Goal: Communication & Community: Answer question/provide support

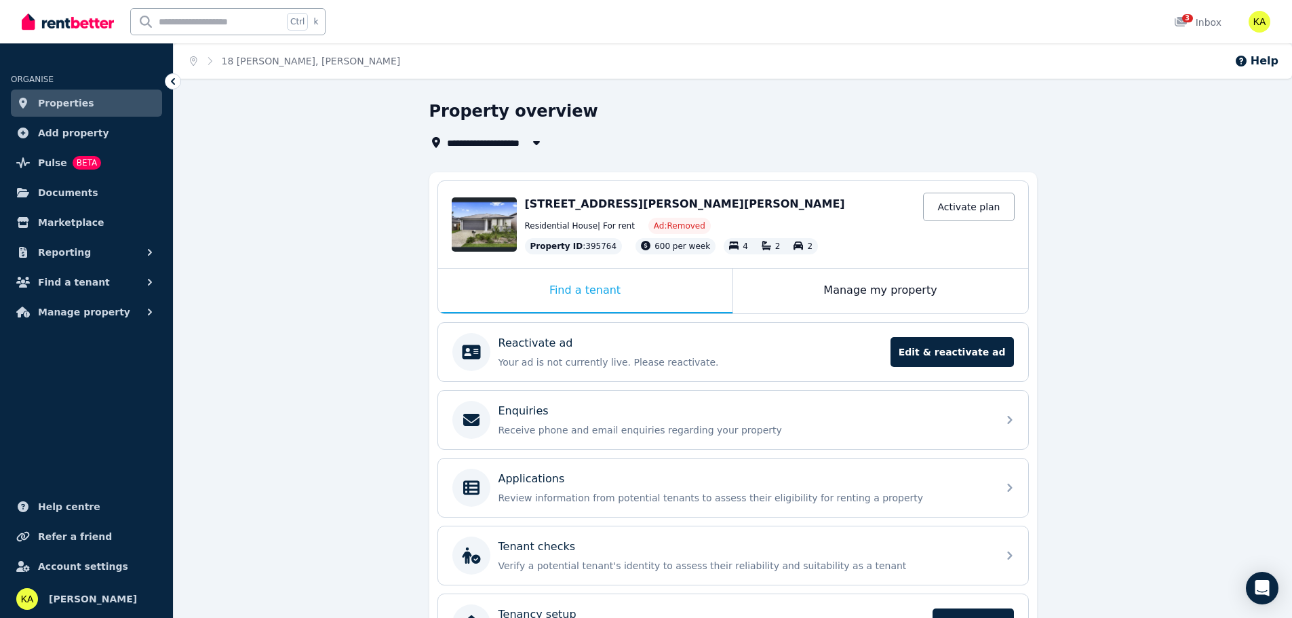
click at [60, 101] on span "Properties" at bounding box center [66, 103] width 56 height 16
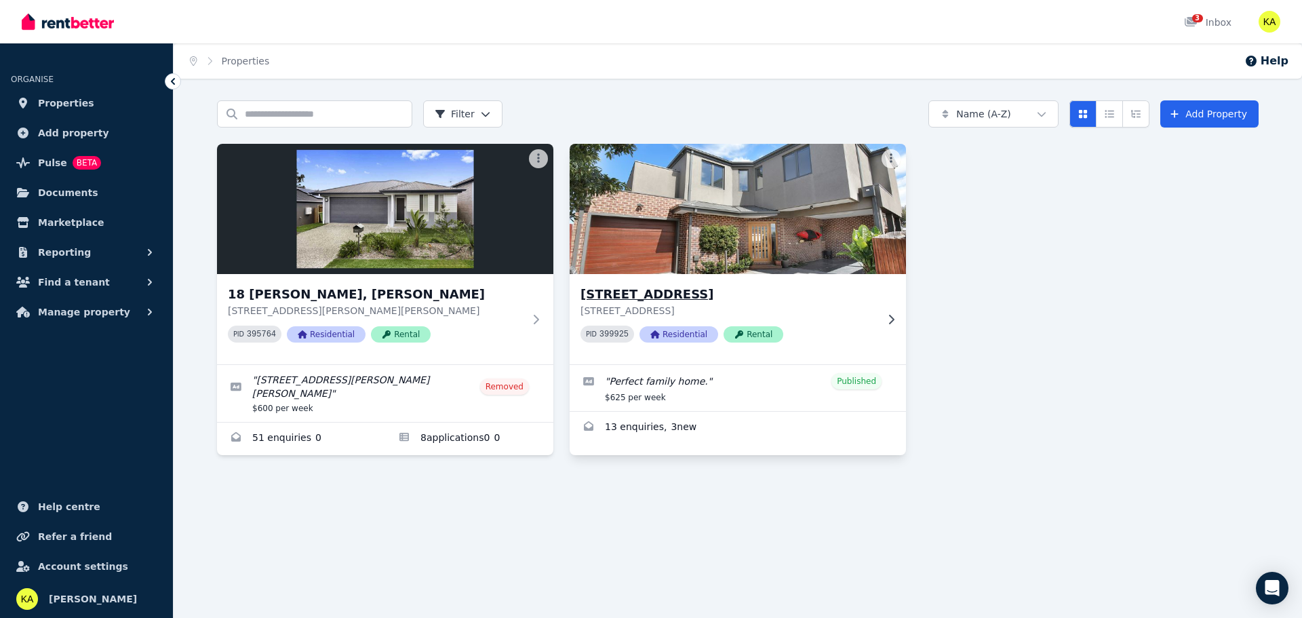
click at [680, 273] on img at bounding box center [738, 208] width 353 height 137
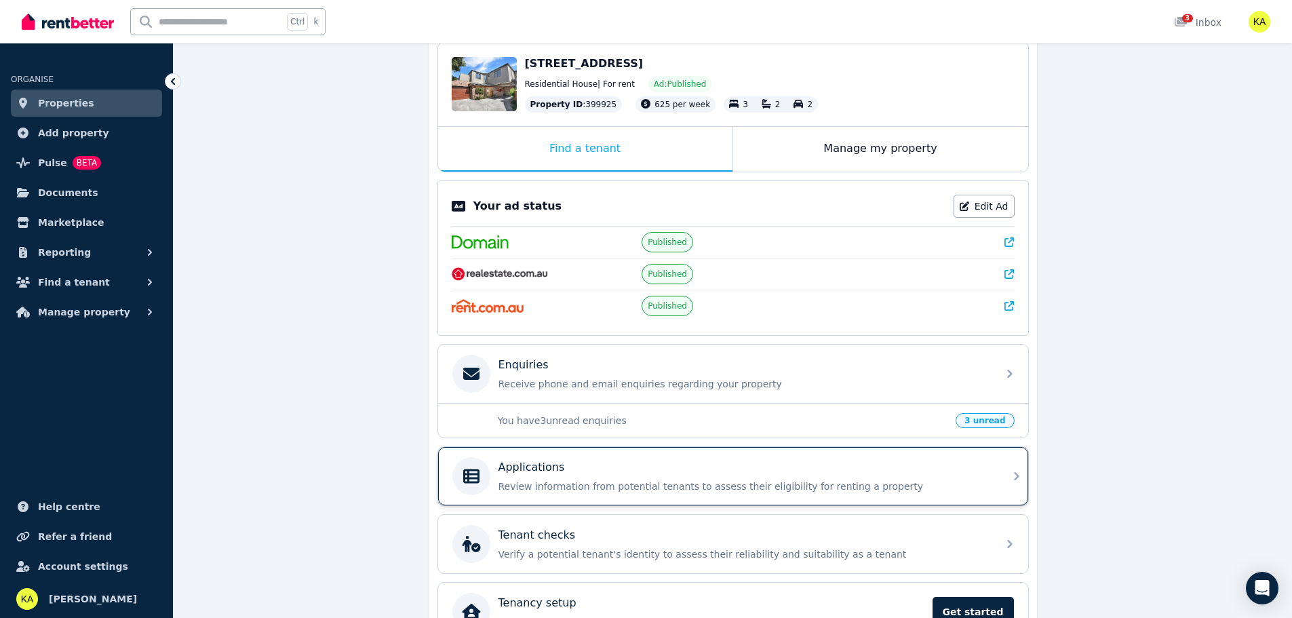
scroll to position [203, 0]
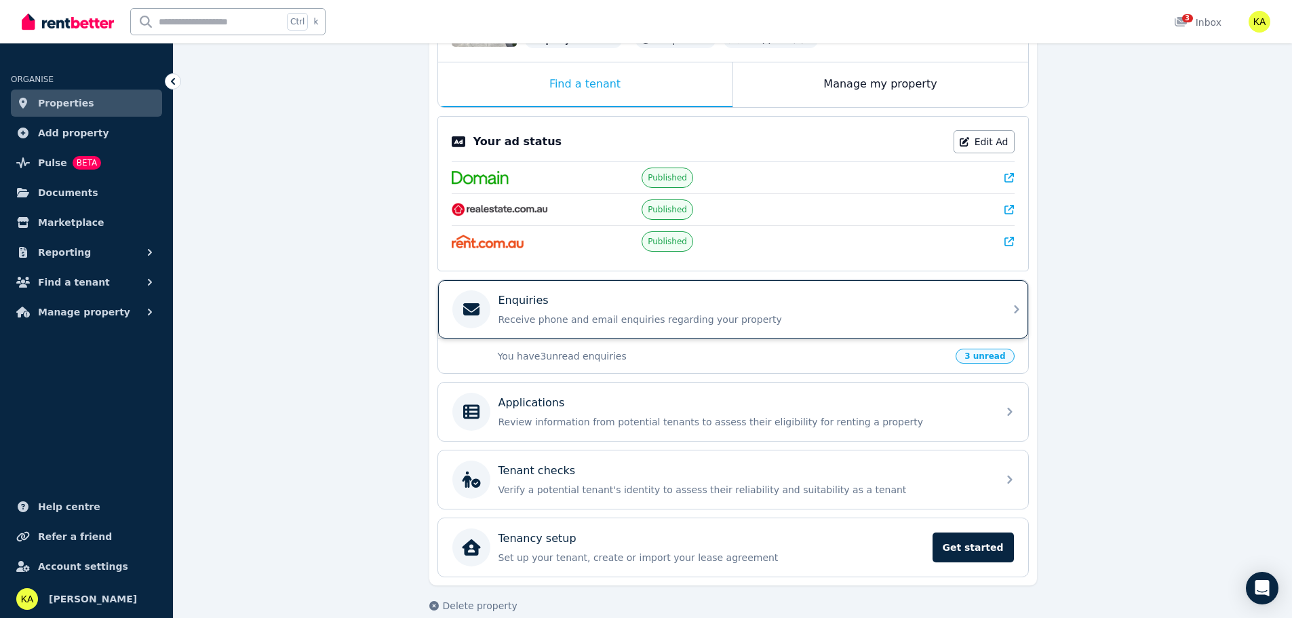
click at [597, 301] on div "Enquiries" at bounding box center [743, 300] width 491 height 16
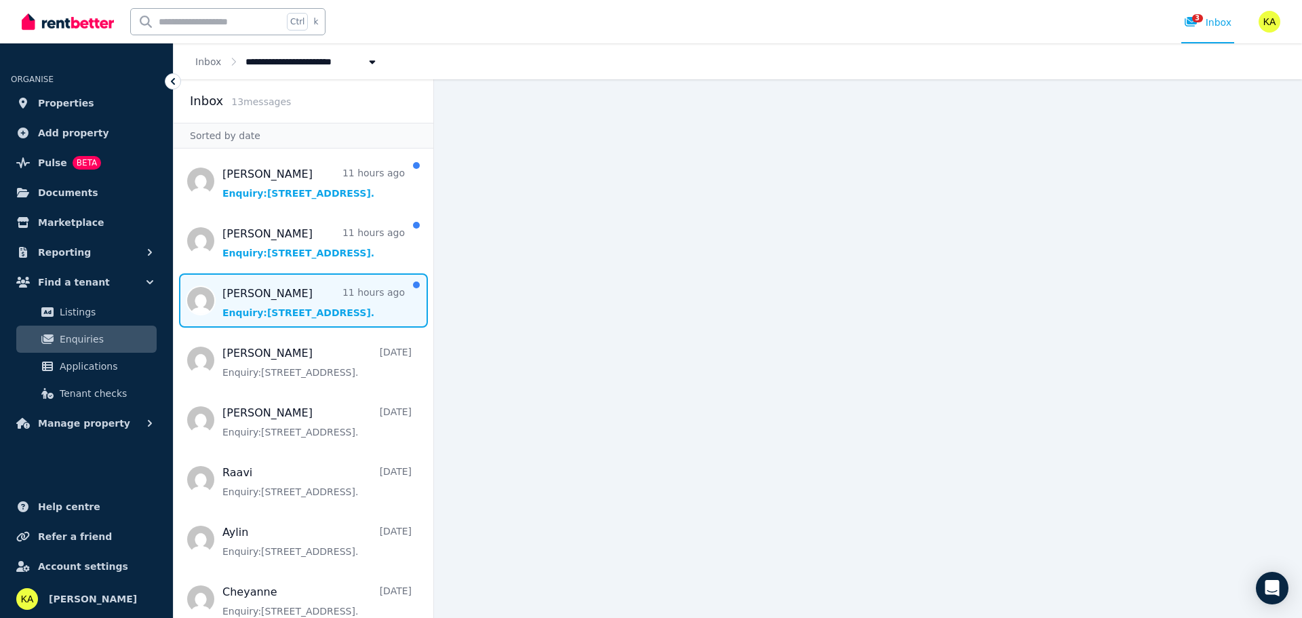
click at [324, 301] on span "Message list" at bounding box center [304, 300] width 260 height 54
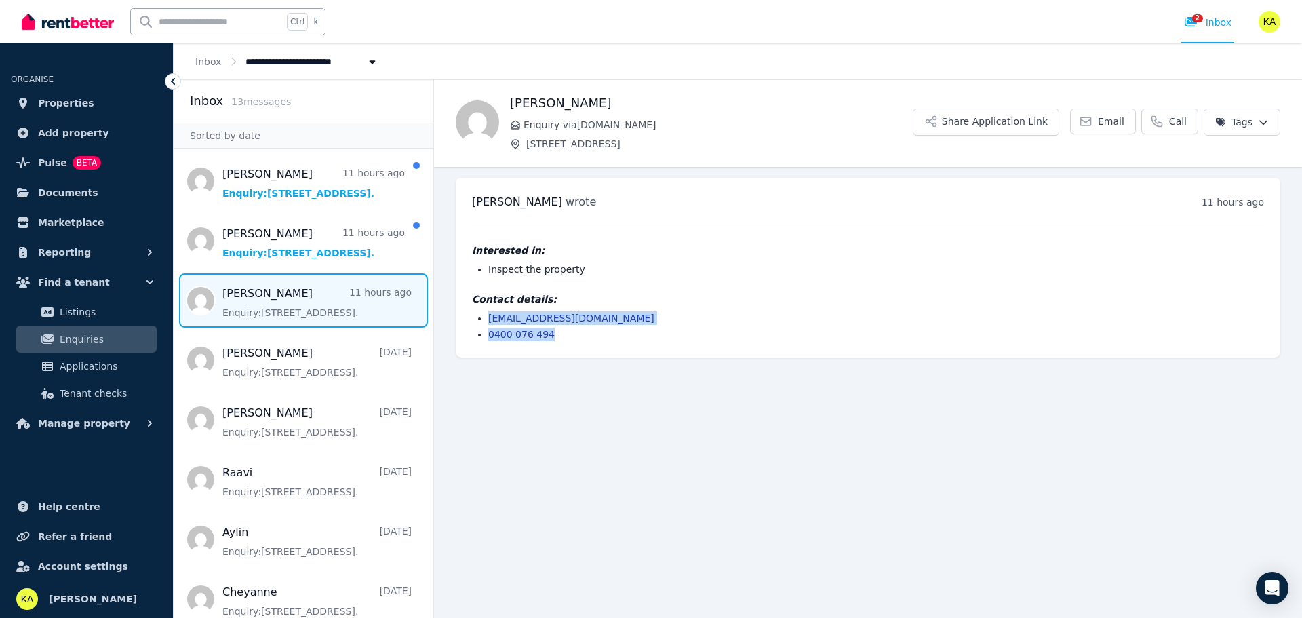
drag, startPoint x: 553, startPoint y: 334, endPoint x: 486, endPoint y: 321, distance: 69.0
click at [486, 321] on ul "carladeluca01@hotmail.com.au 0400 076 494" at bounding box center [868, 326] width 792 height 30
copy ul "carladeluca01@hotmail.com.au 0400 076 494"
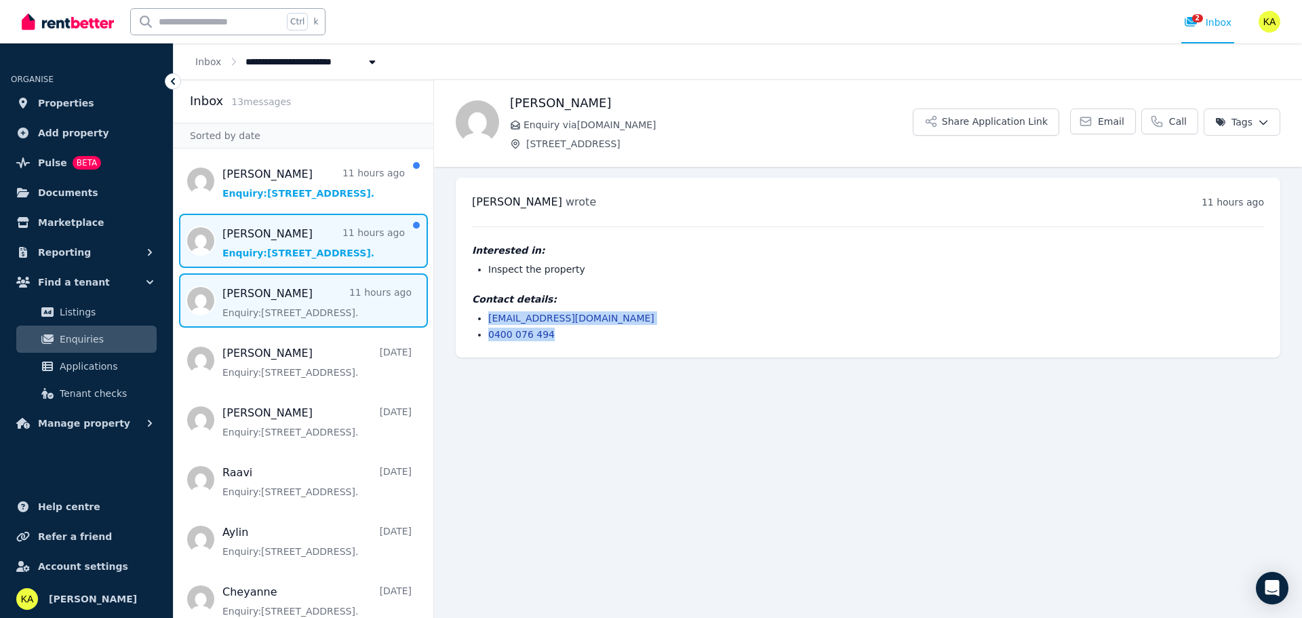
click at [274, 247] on span "Message list" at bounding box center [304, 241] width 260 height 54
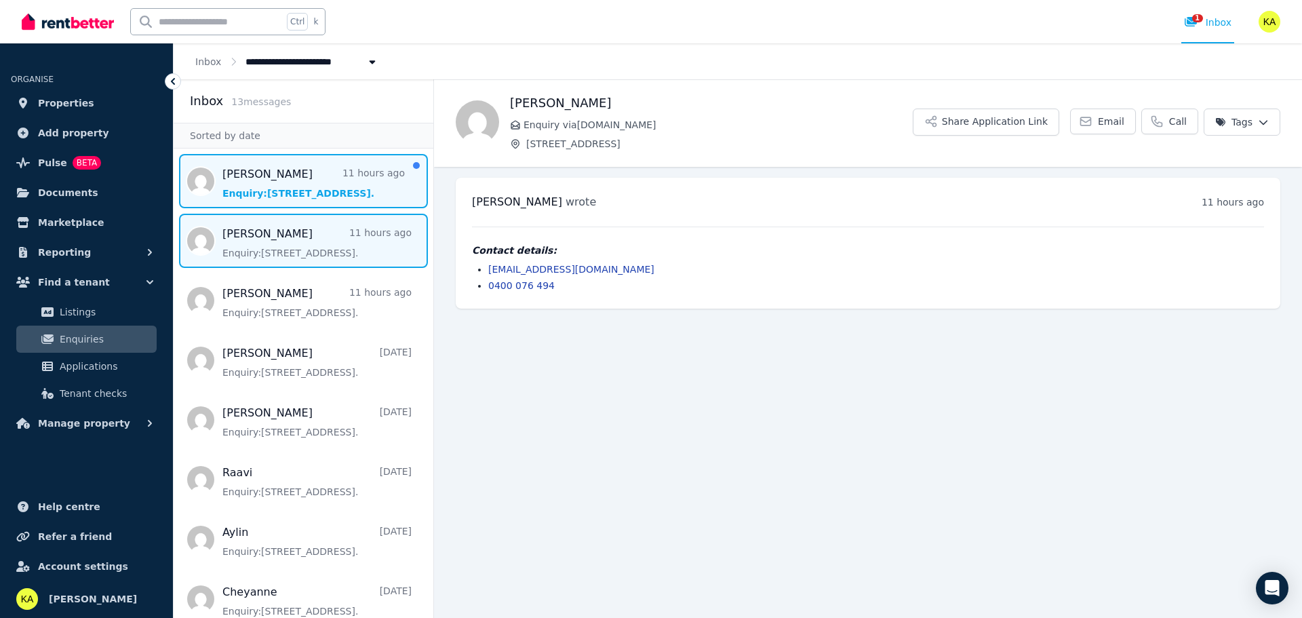
click at [256, 186] on span "Message list" at bounding box center [304, 181] width 260 height 54
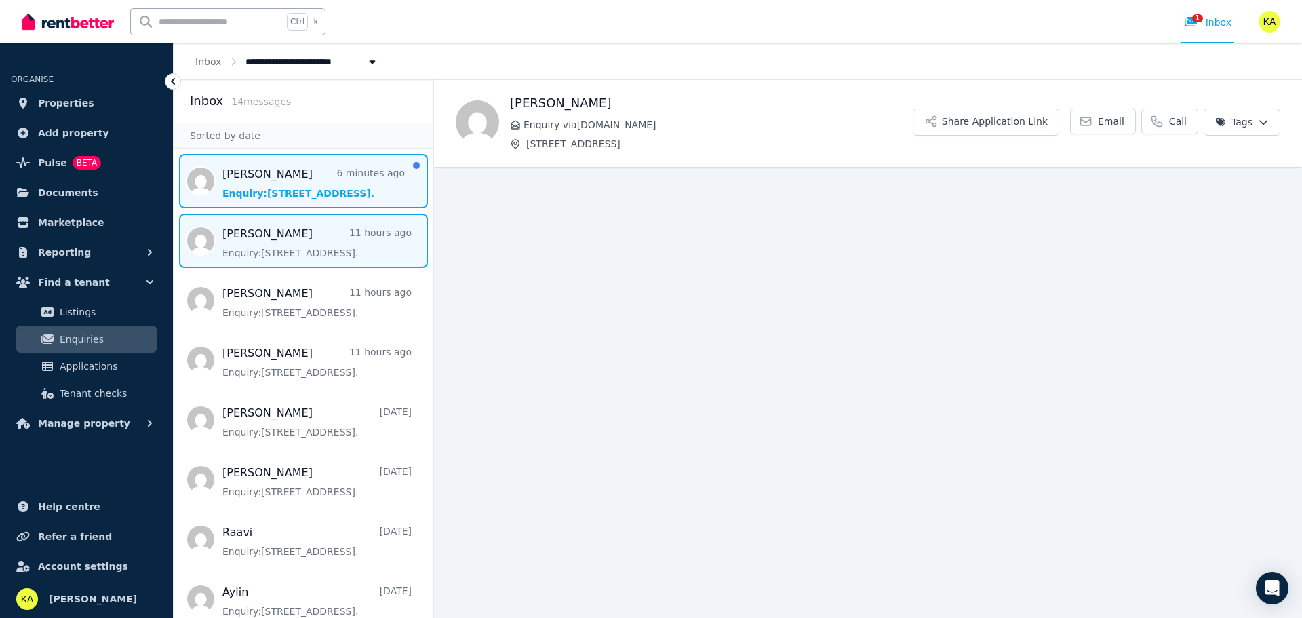
click at [307, 190] on span "Message list" at bounding box center [304, 181] width 260 height 54
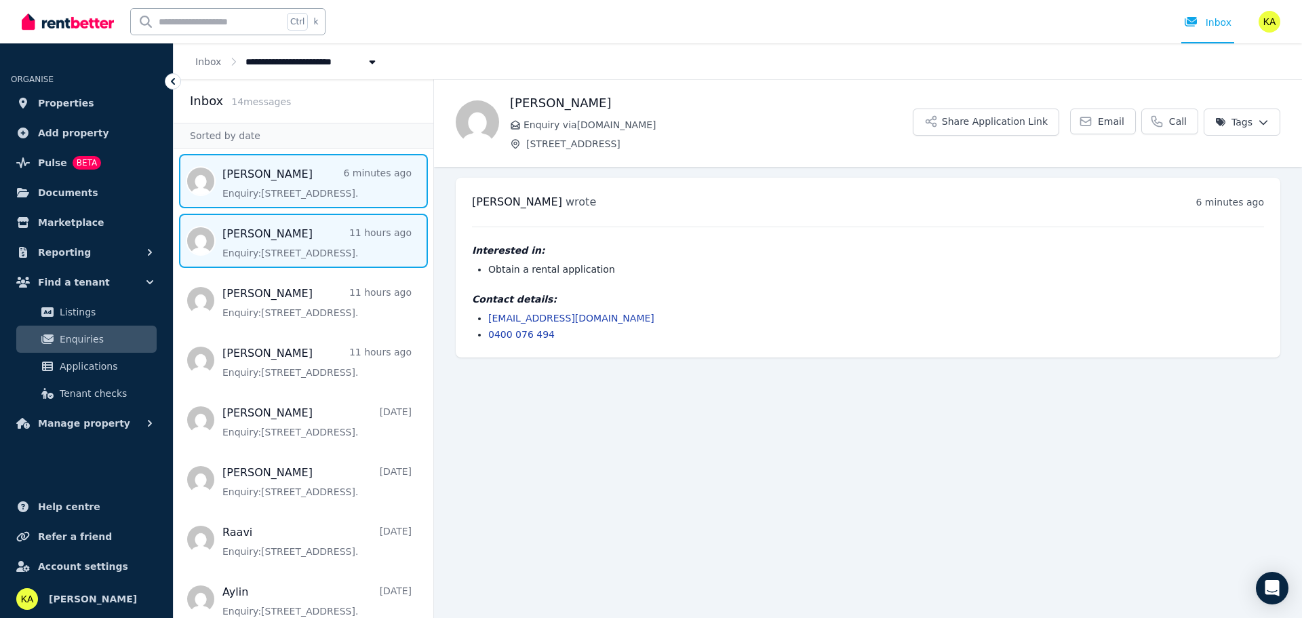
click at [286, 257] on span "Message list" at bounding box center [304, 241] width 260 height 54
click at [298, 171] on span "Message list" at bounding box center [304, 181] width 260 height 54
click at [239, 236] on span "Message list" at bounding box center [304, 241] width 260 height 54
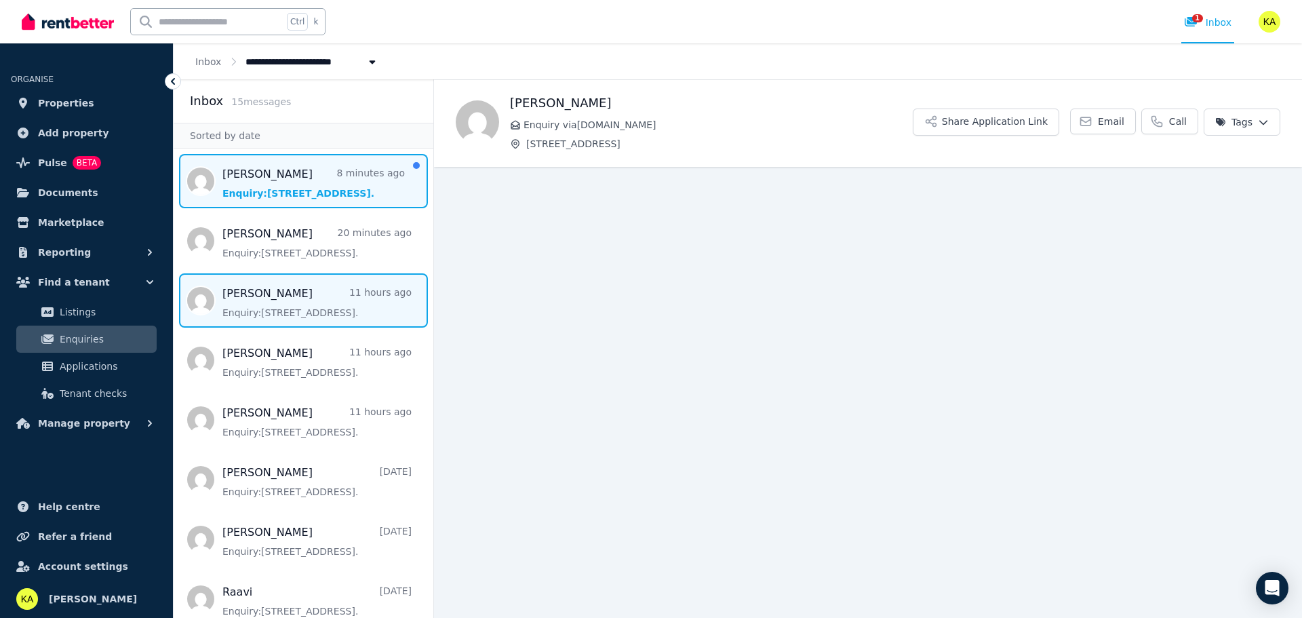
click at [265, 185] on span "Message list" at bounding box center [304, 181] width 260 height 54
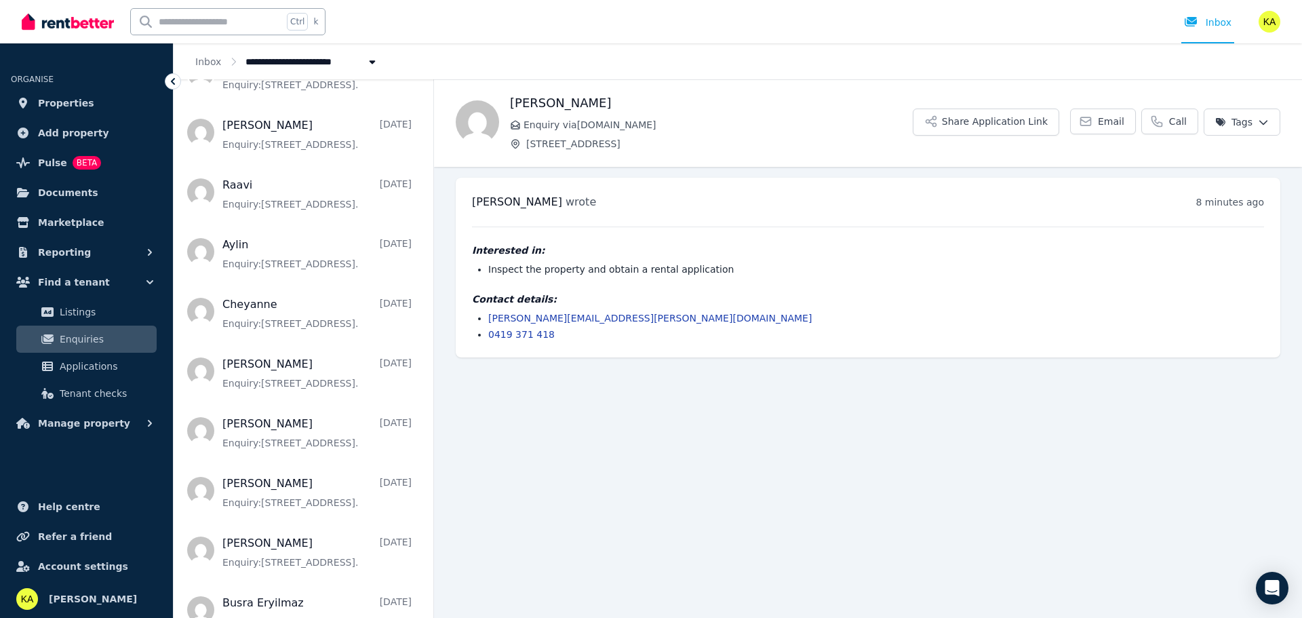
scroll to position [431, 0]
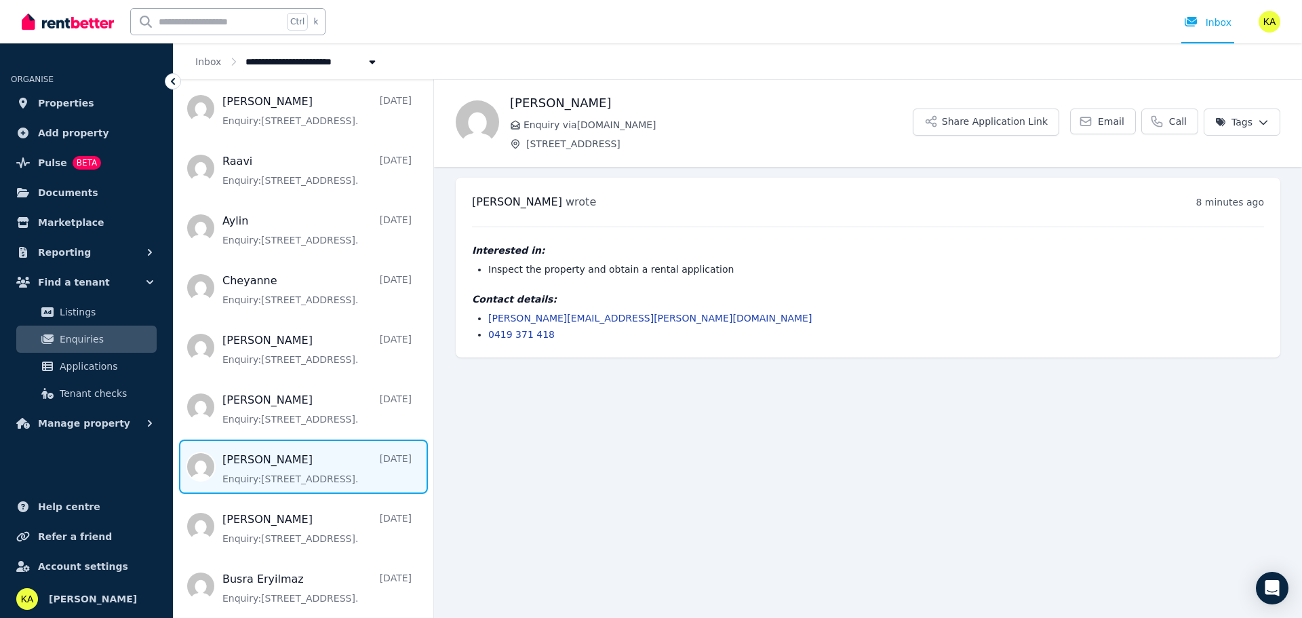
click at [307, 468] on span "Message list" at bounding box center [304, 466] width 260 height 54
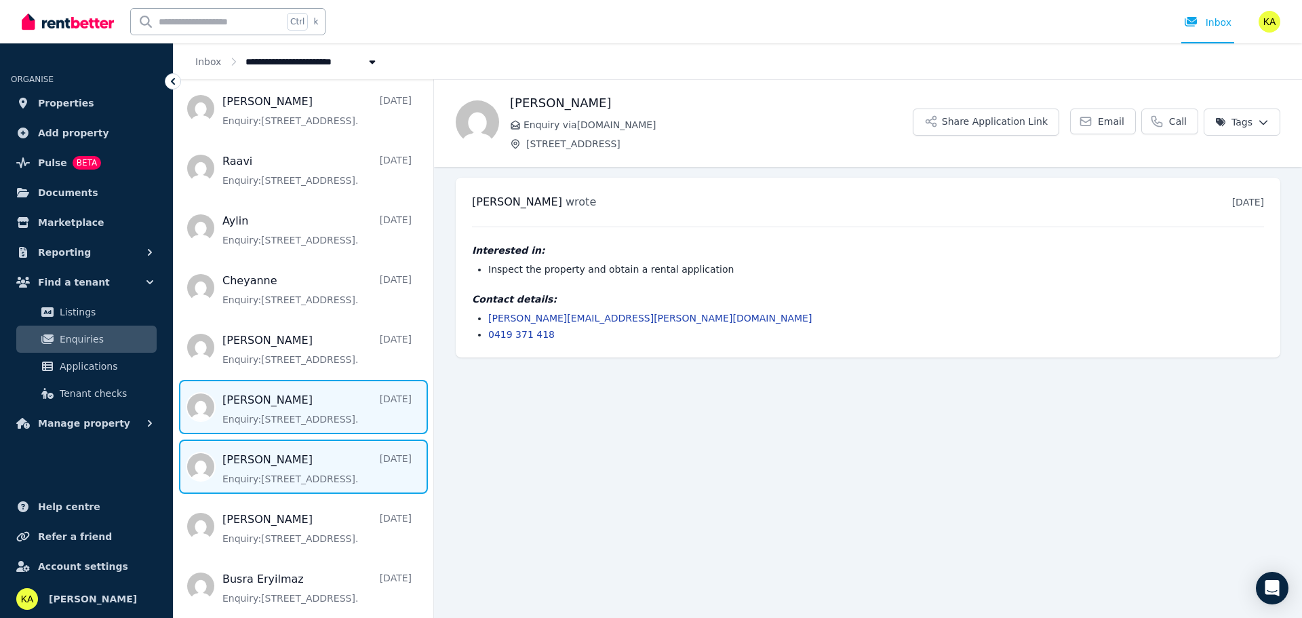
click at [299, 412] on span "Message list" at bounding box center [304, 407] width 260 height 54
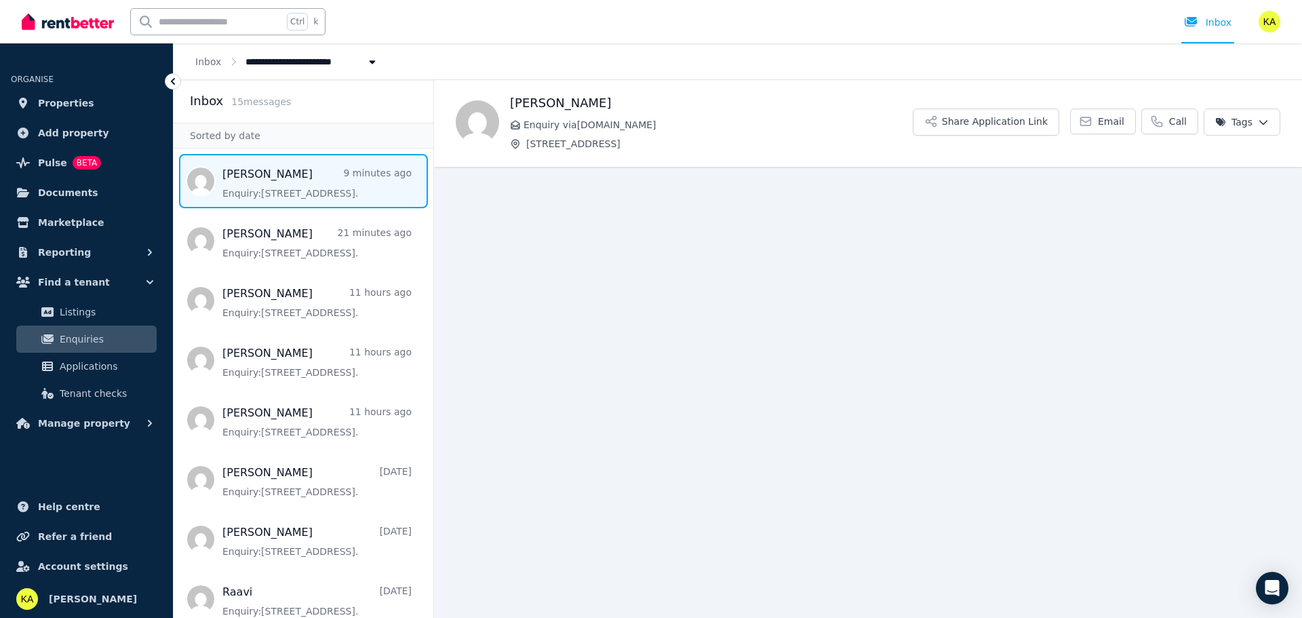
click at [273, 168] on span "Message list" at bounding box center [304, 181] width 260 height 54
